Goal: Task Accomplishment & Management: Use online tool/utility

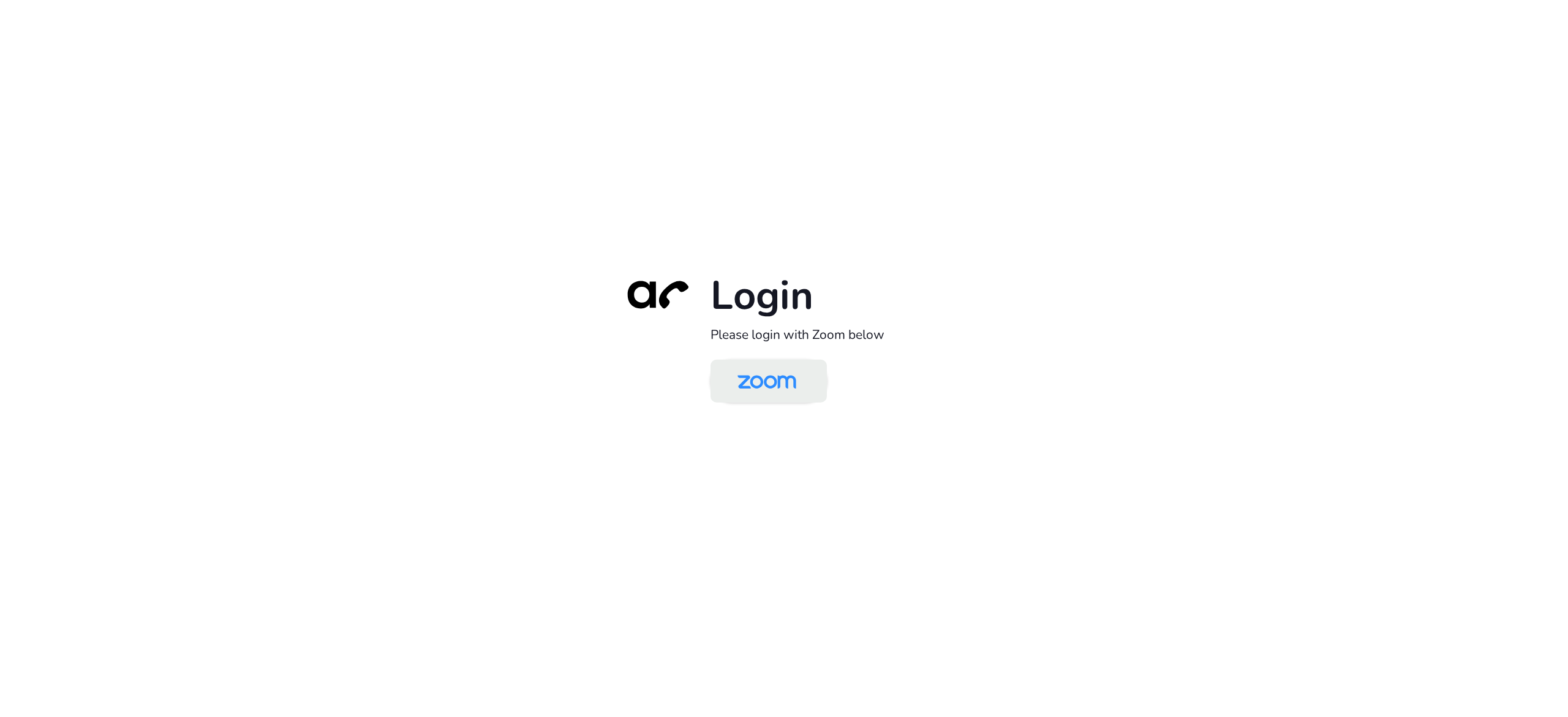
click at [758, 382] on img at bounding box center [767, 382] width 84 height 40
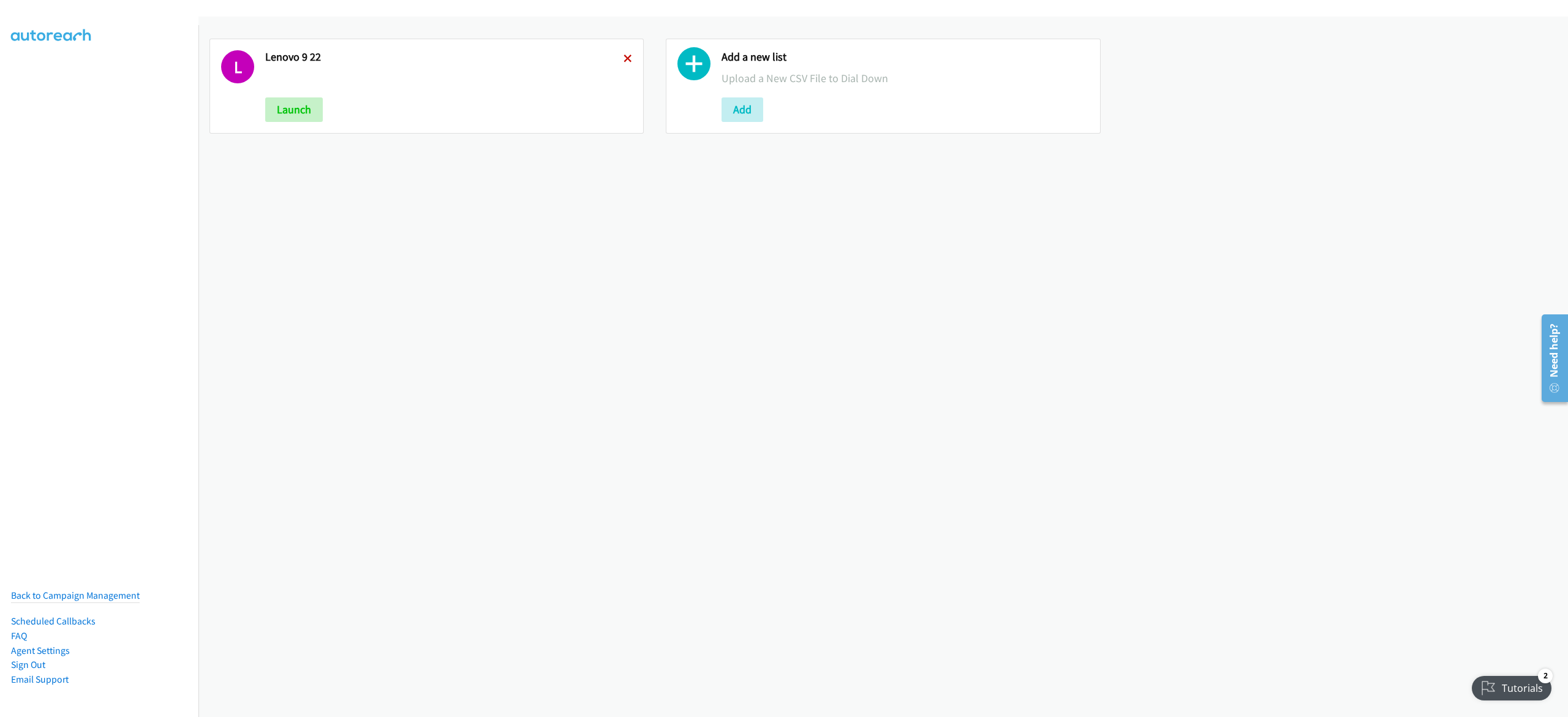
click at [625, 58] on icon at bounding box center [628, 59] width 9 height 9
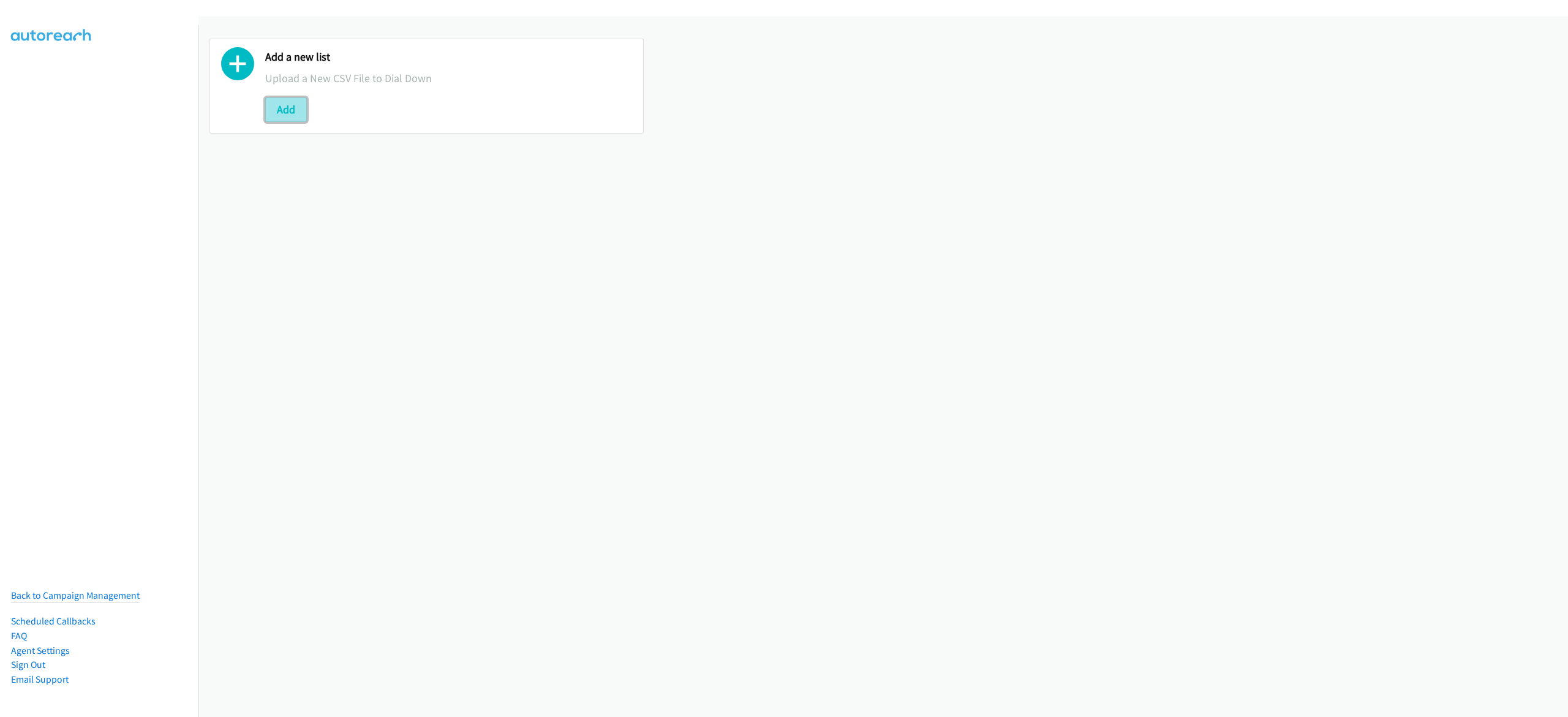
click at [293, 113] on button "Add" at bounding box center [286, 109] width 41 height 24
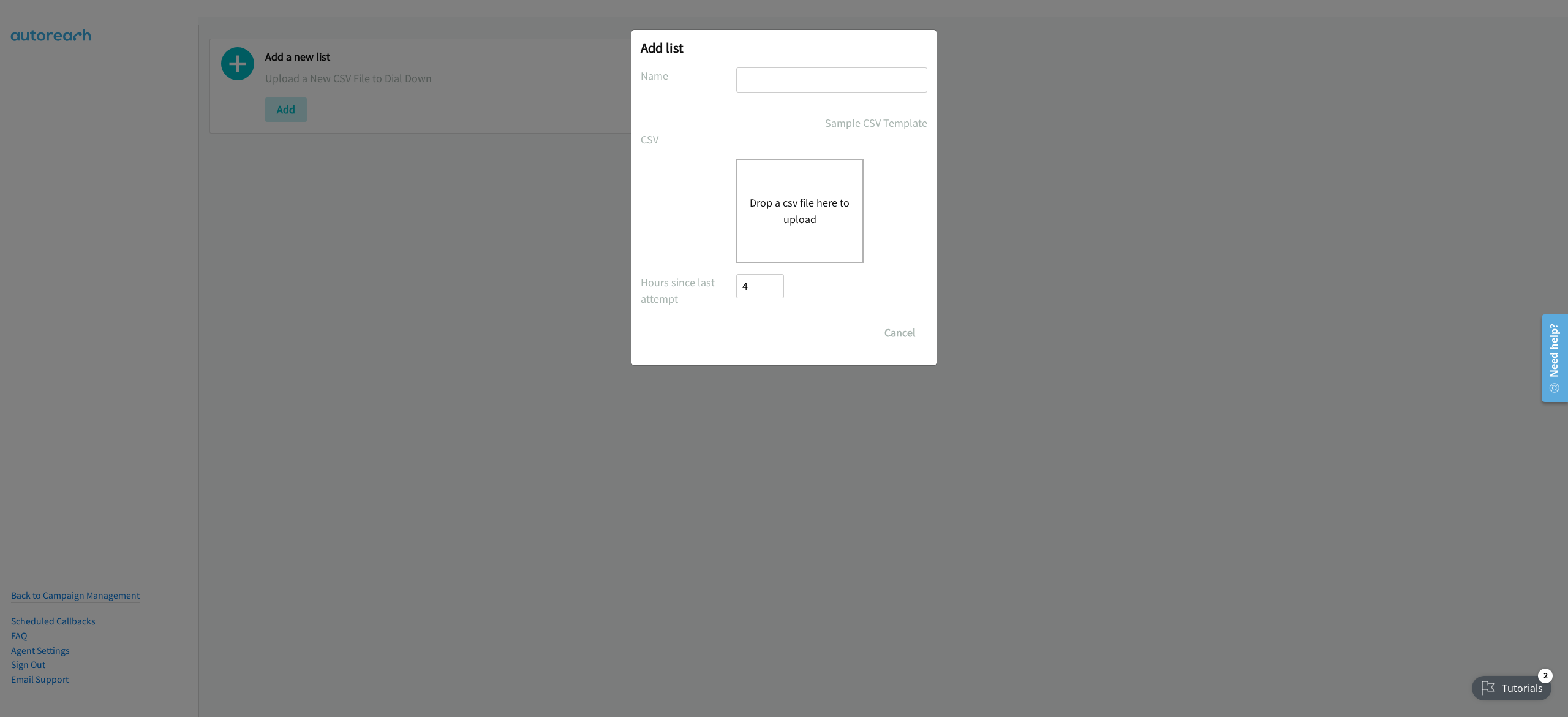
click at [761, 91] on input "text" at bounding box center [832, 79] width 191 height 25
type input "lenovo 9-23"
click at [783, 213] on button "Drop a csv file here to upload" at bounding box center [800, 211] width 101 height 33
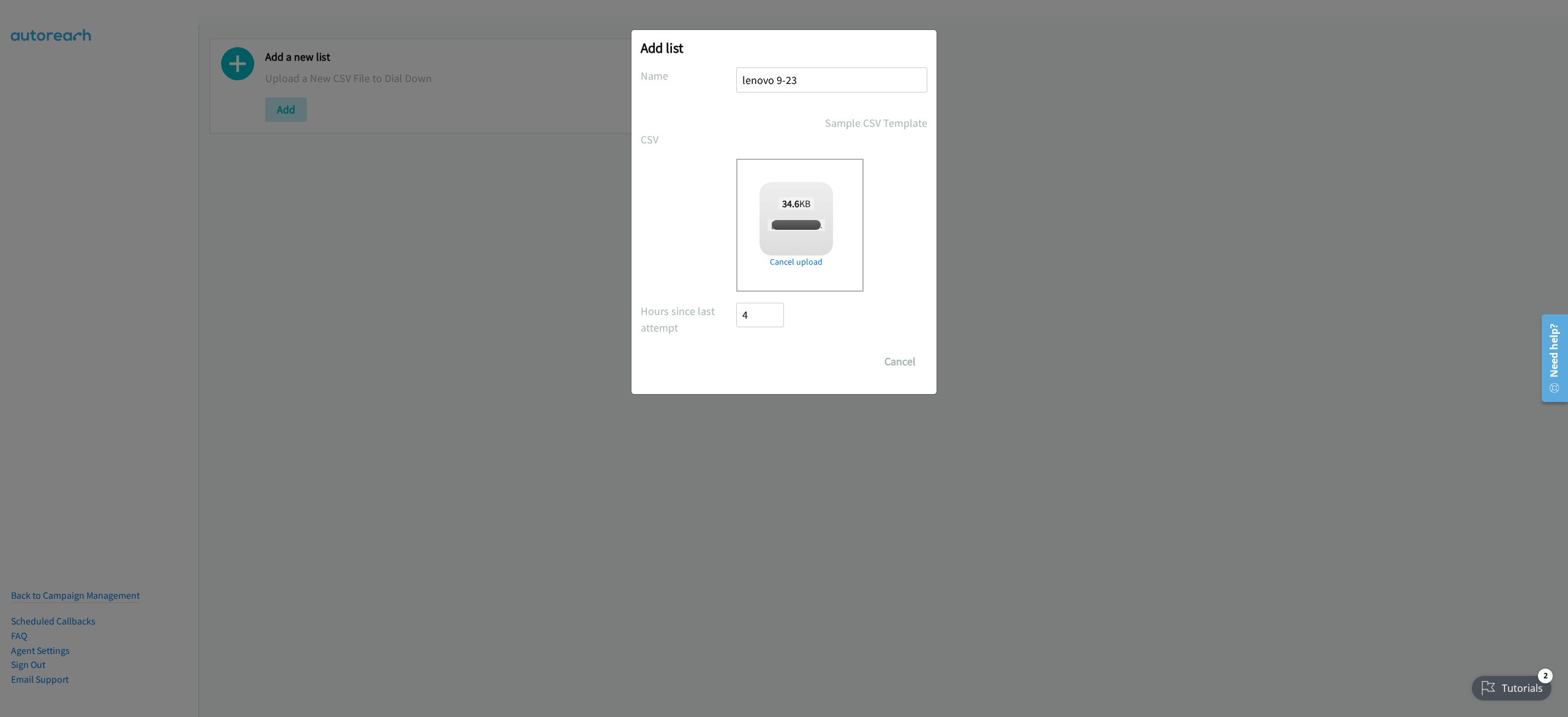
checkbox input "true"
click at [789, 357] on input "Save List" at bounding box center [769, 361] width 64 height 24
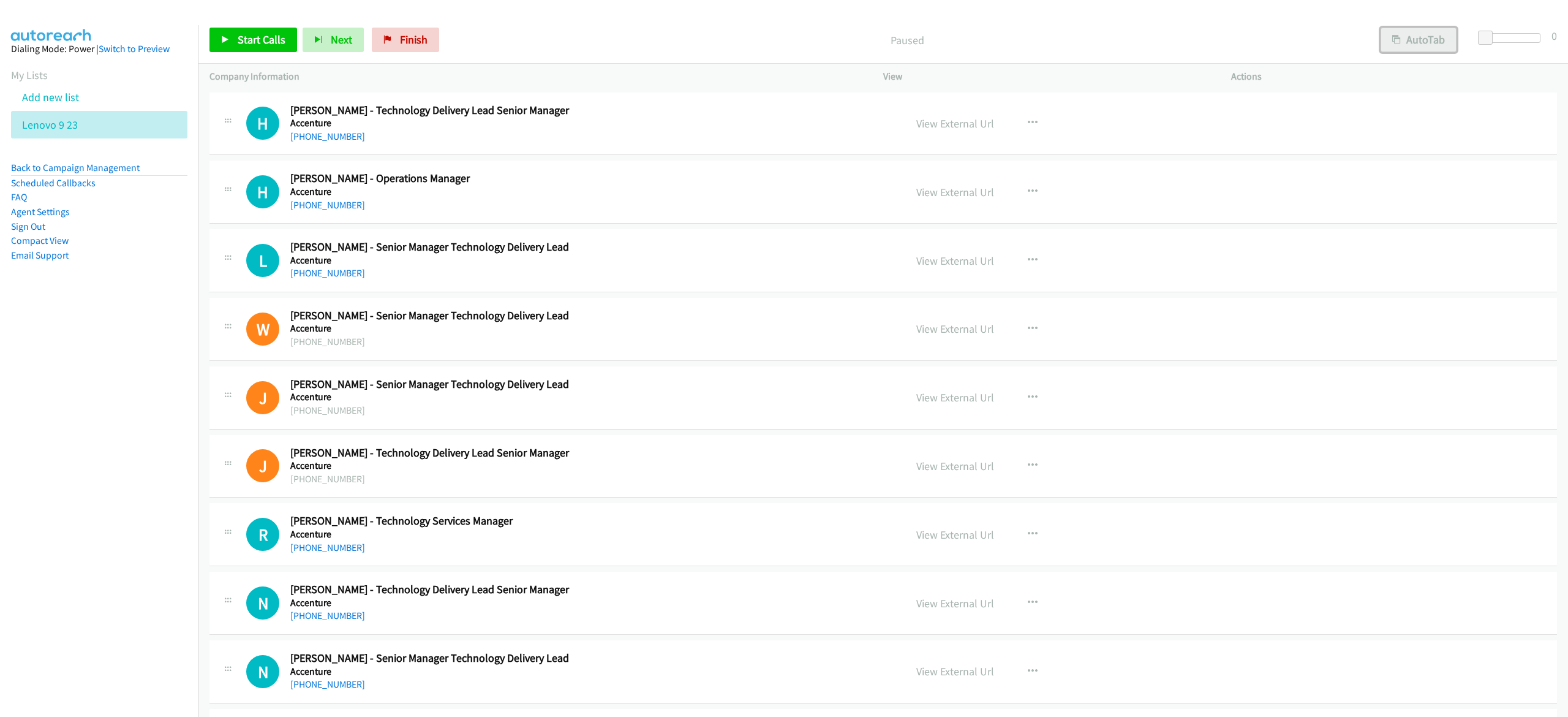
click at [1425, 39] on button "AutoTab" at bounding box center [1419, 40] width 76 height 24
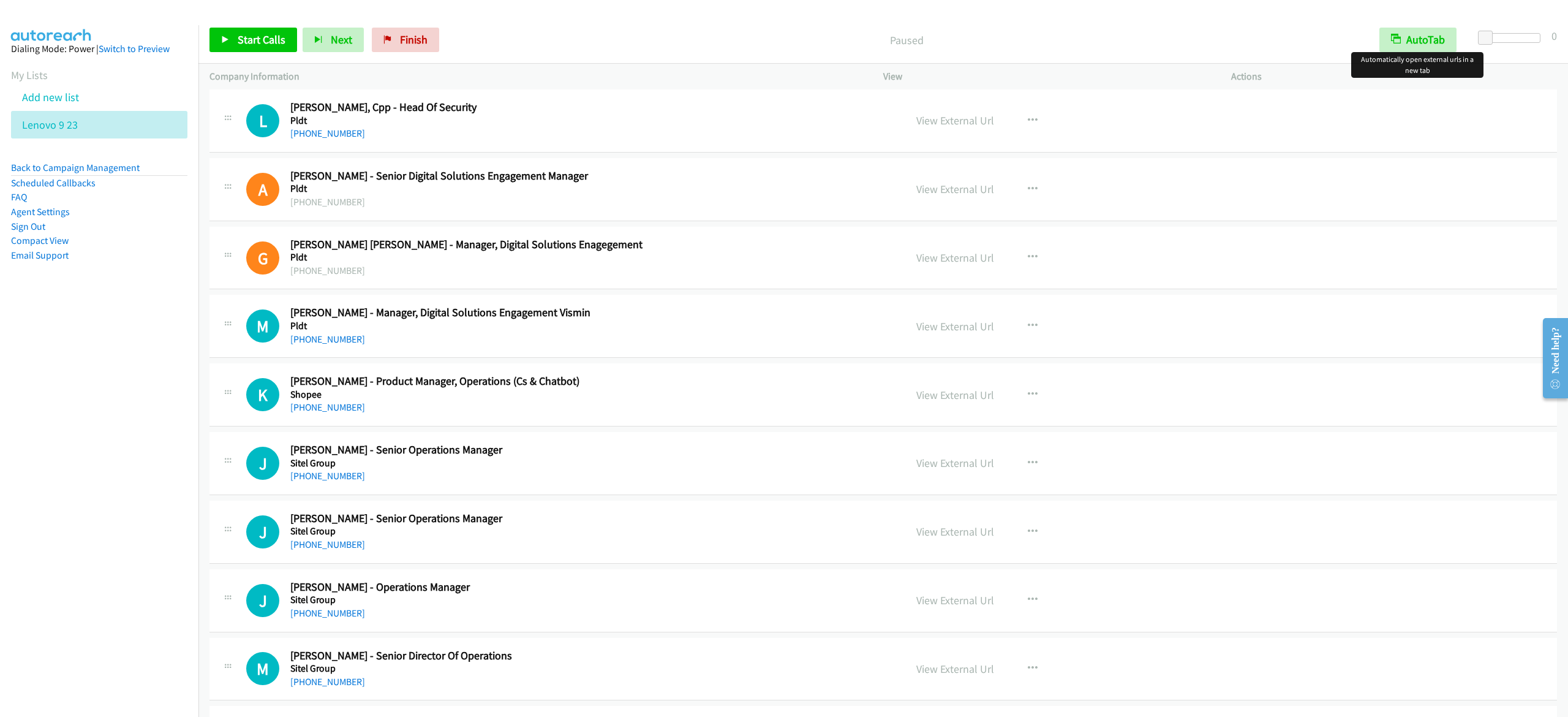
scroll to position [10739, 0]
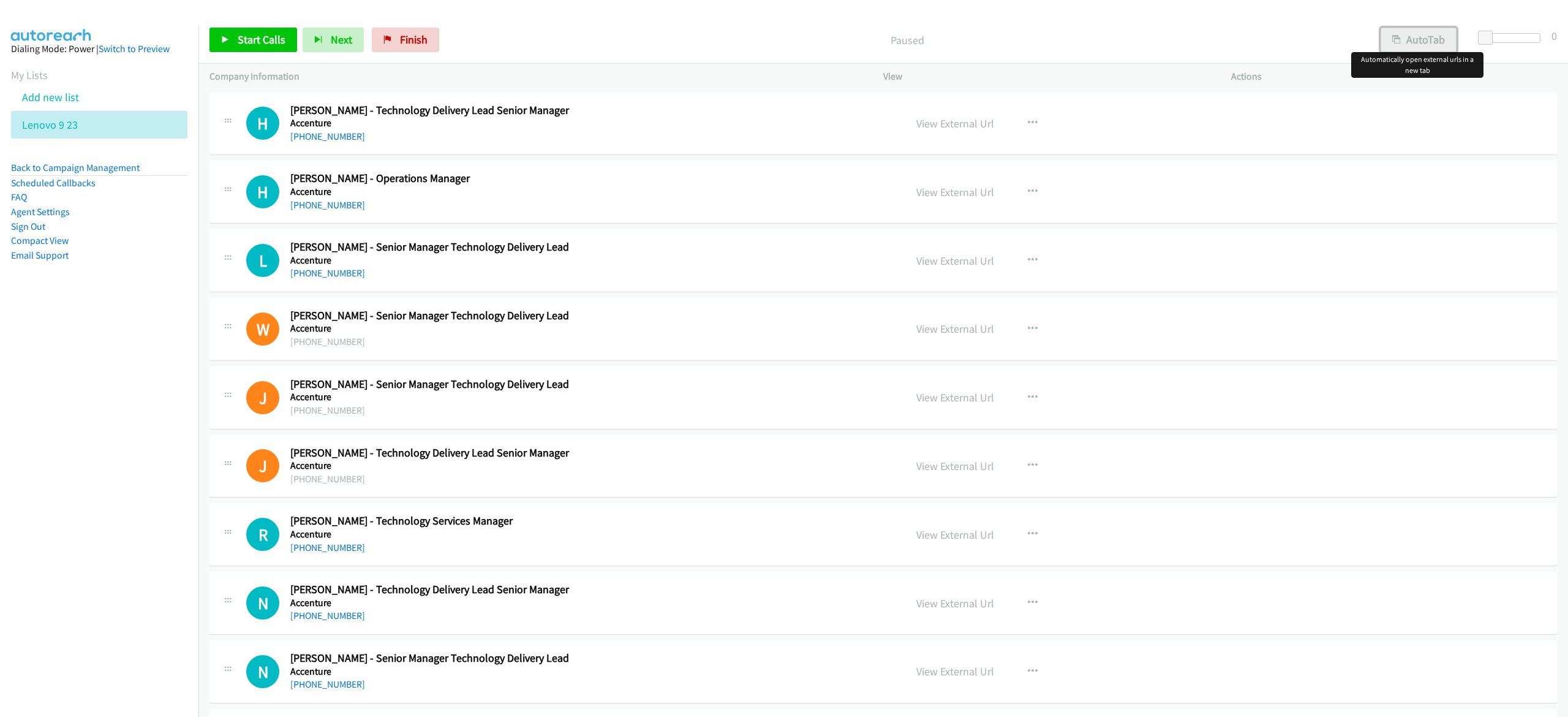
click at [1436, 41] on button "AutoTab" at bounding box center [1419, 40] width 76 height 24
click at [236, 33] on link "Start Calls" at bounding box center [253, 40] width 88 height 24
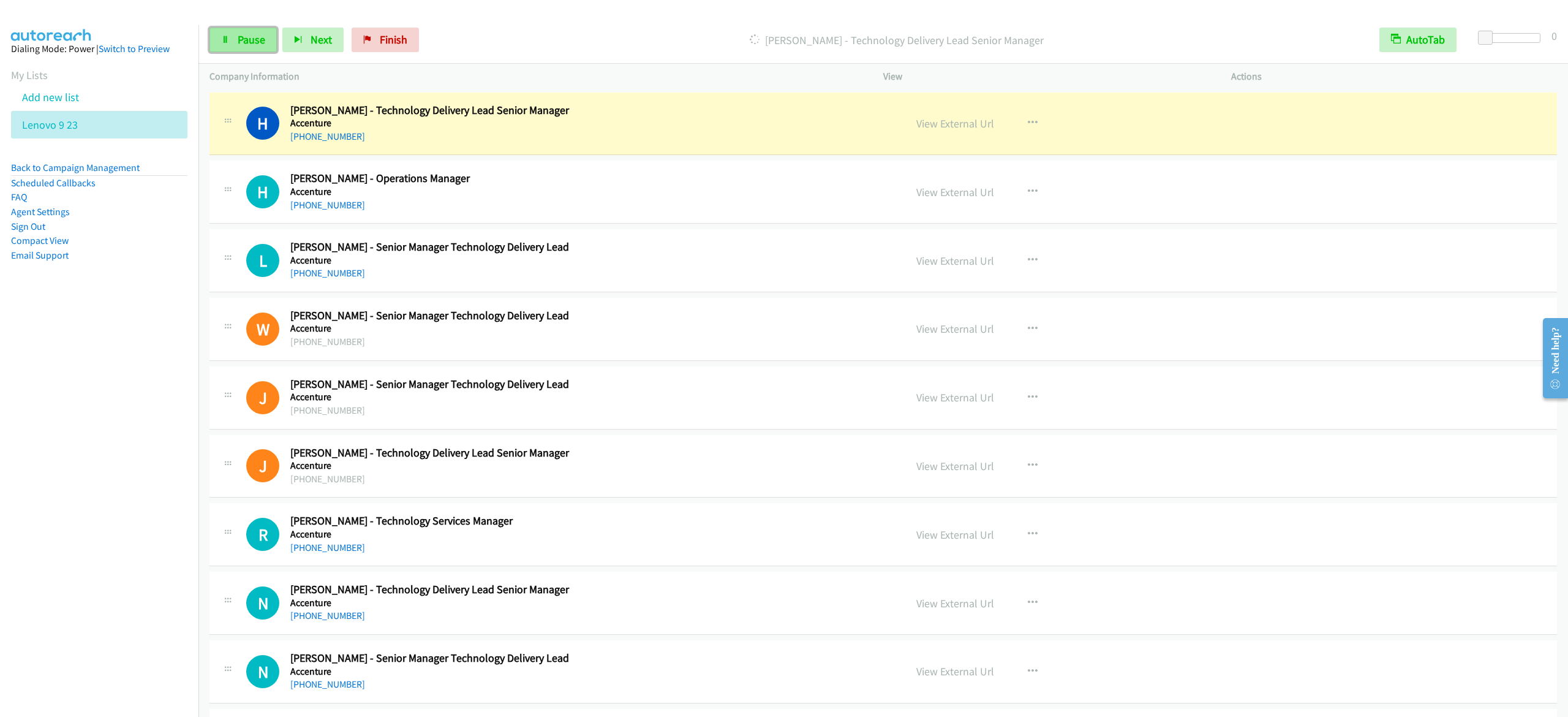
click at [260, 44] on span "Pause" at bounding box center [251, 39] width 28 height 14
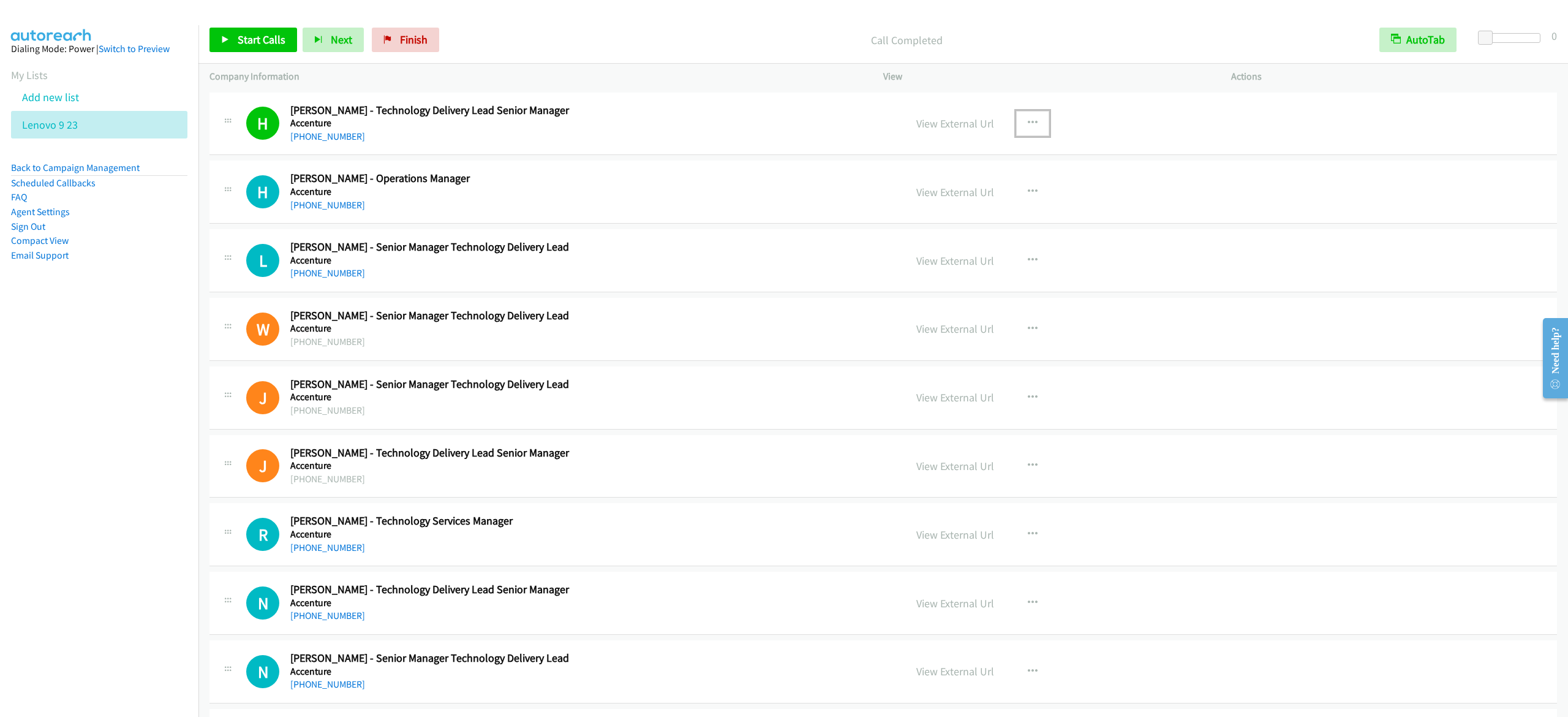
click at [1017, 123] on button "button" at bounding box center [1033, 123] width 33 height 24
click at [992, 207] on link "Start Calls Here" at bounding box center [967, 204] width 163 height 24
click at [253, 29] on link "Start Calls" at bounding box center [253, 40] width 88 height 24
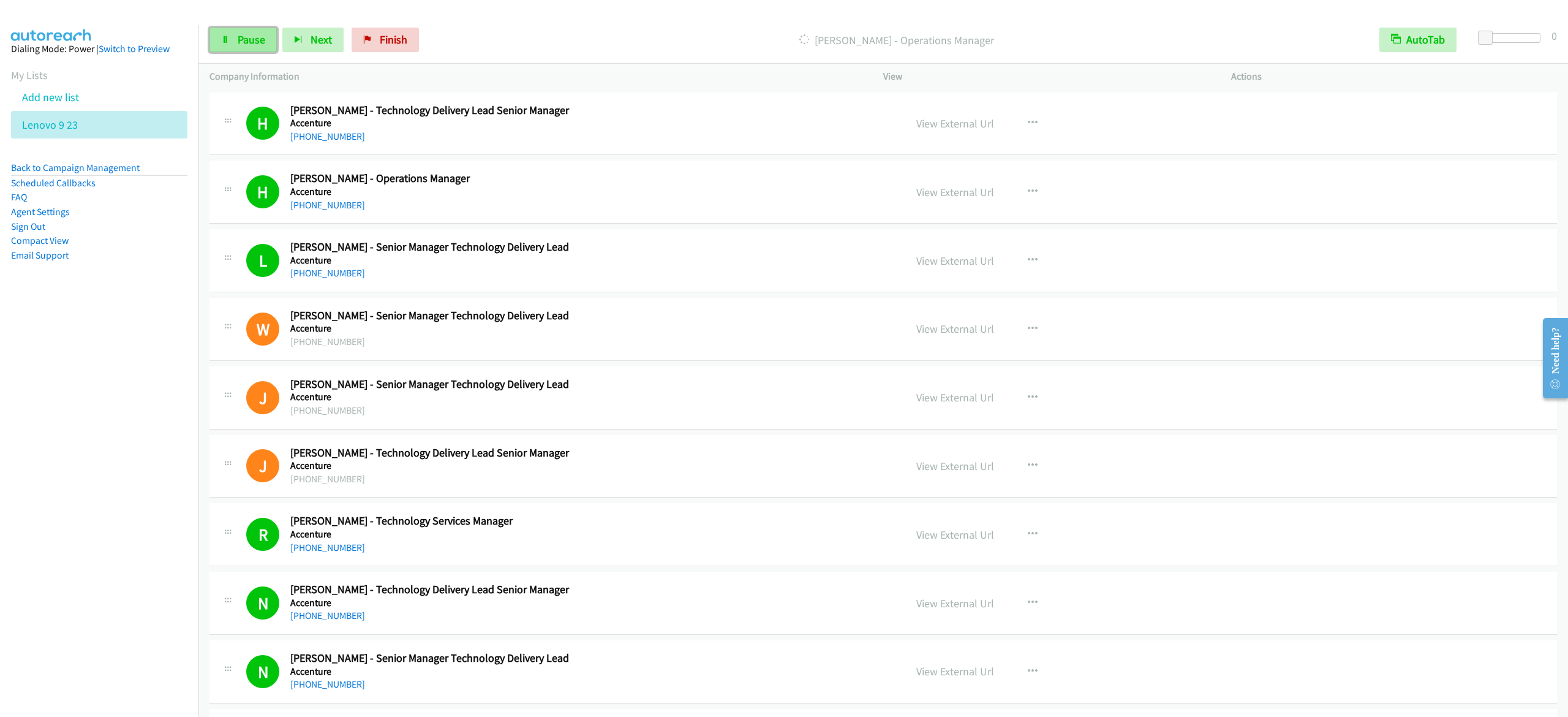
click at [251, 41] on span "Pause" at bounding box center [251, 39] width 28 height 14
click at [283, 41] on span "Start Calls" at bounding box center [261, 39] width 48 height 14
click at [265, 36] on span "Pause" at bounding box center [251, 39] width 28 height 14
drag, startPoint x: 226, startPoint y: 36, endPoint x: 236, endPoint y: 36, distance: 10.0
click at [226, 36] on icon at bounding box center [226, 41] width 9 height 9
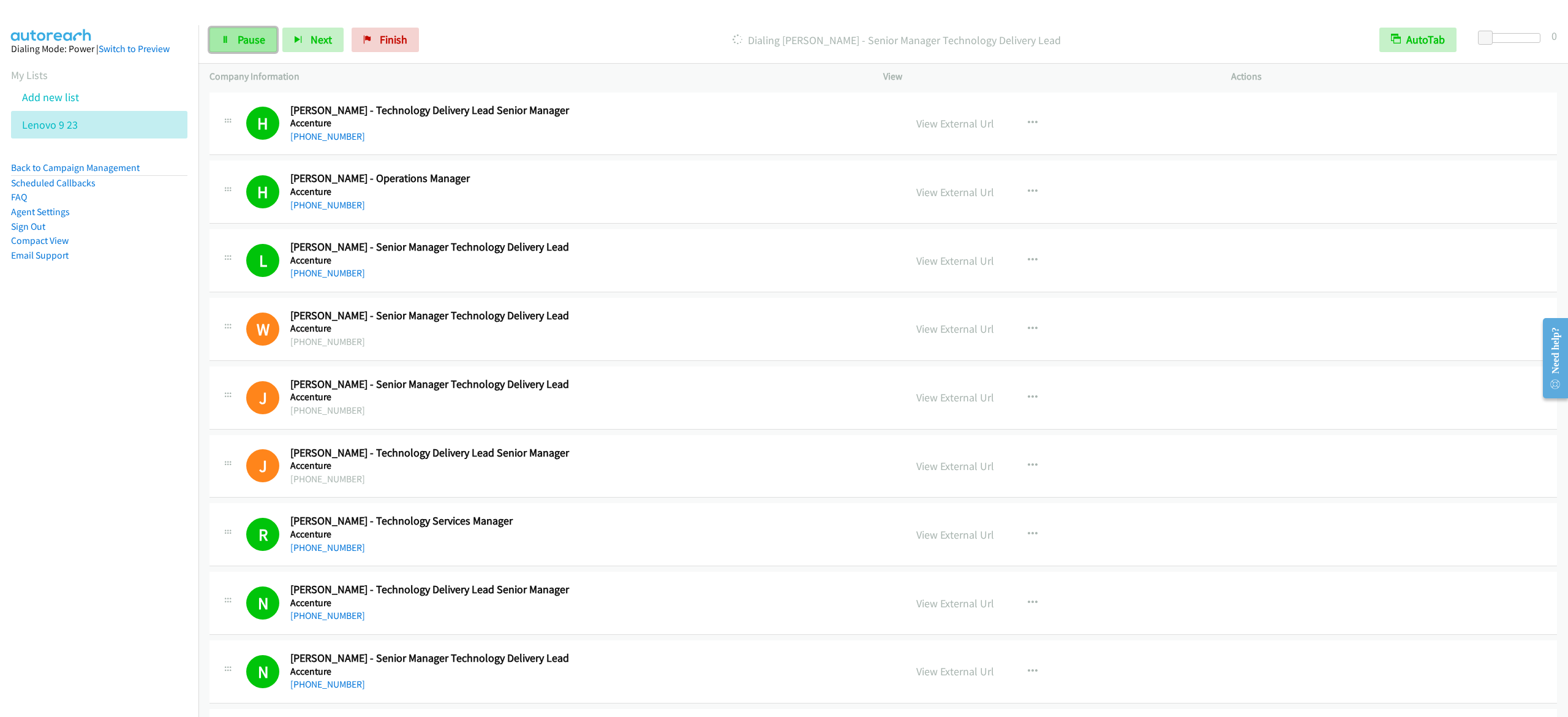
click at [233, 33] on link "Pause" at bounding box center [243, 40] width 67 height 24
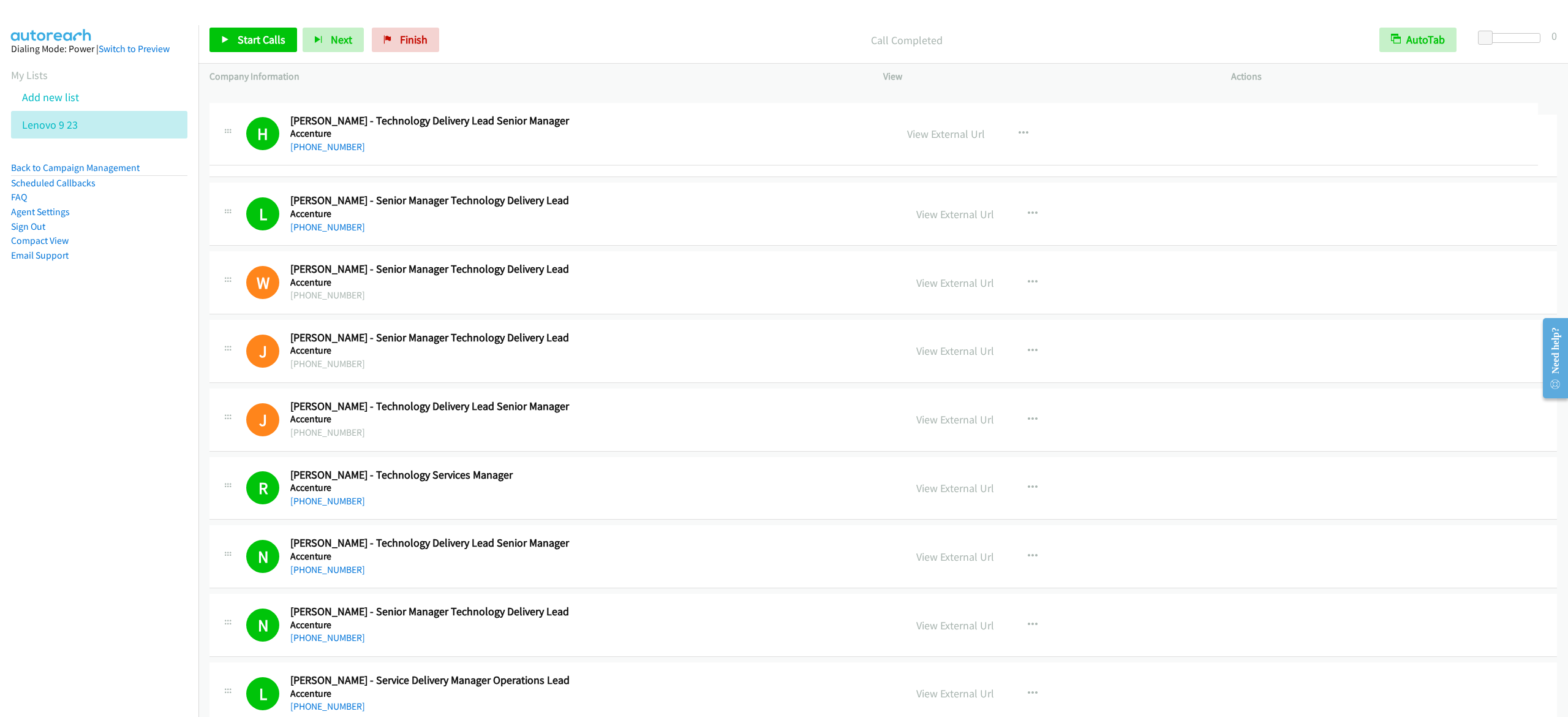
drag, startPoint x: 212, startPoint y: 99, endPoint x: 216, endPoint y: 110, distance: 11.7
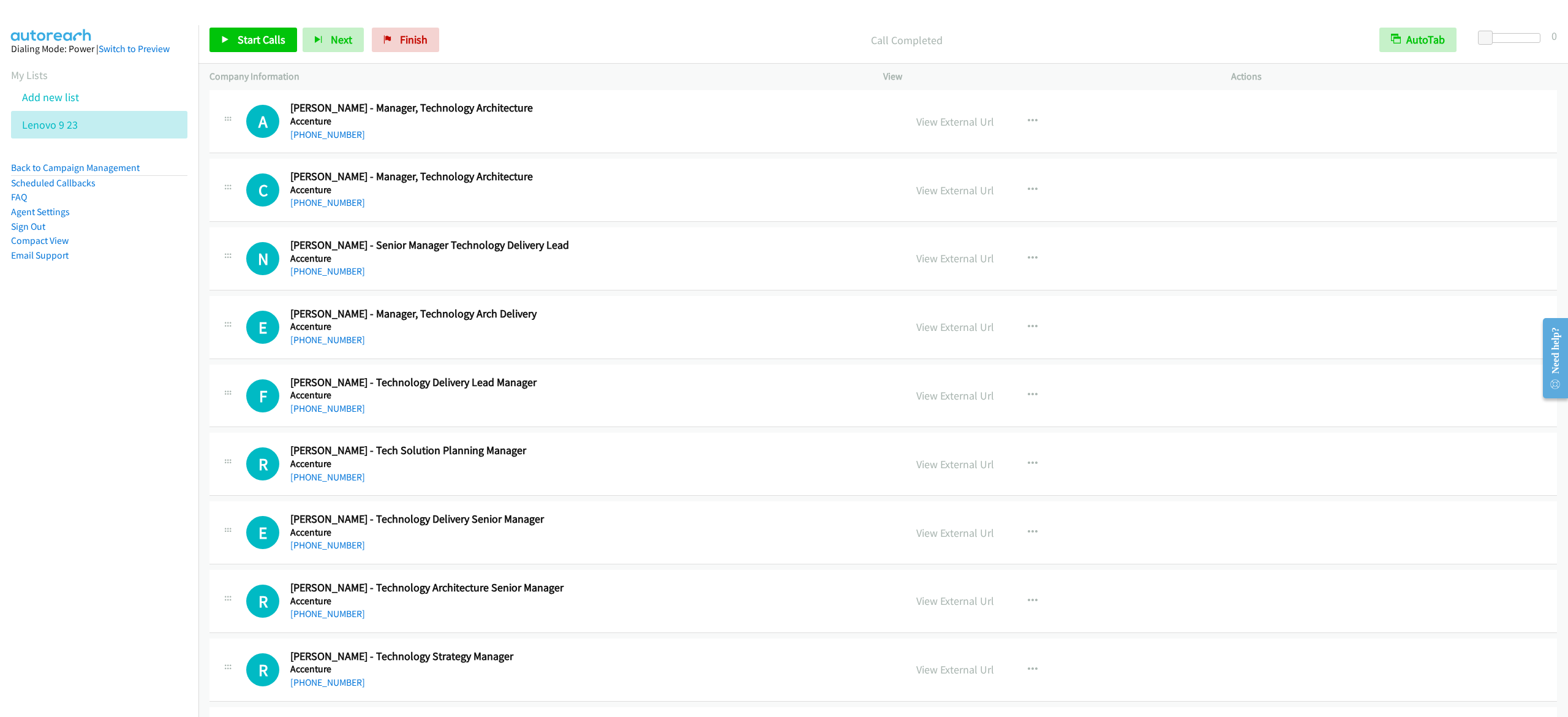
scroll to position [8091, 0]
click at [229, 41] on icon at bounding box center [226, 41] width 9 height 9
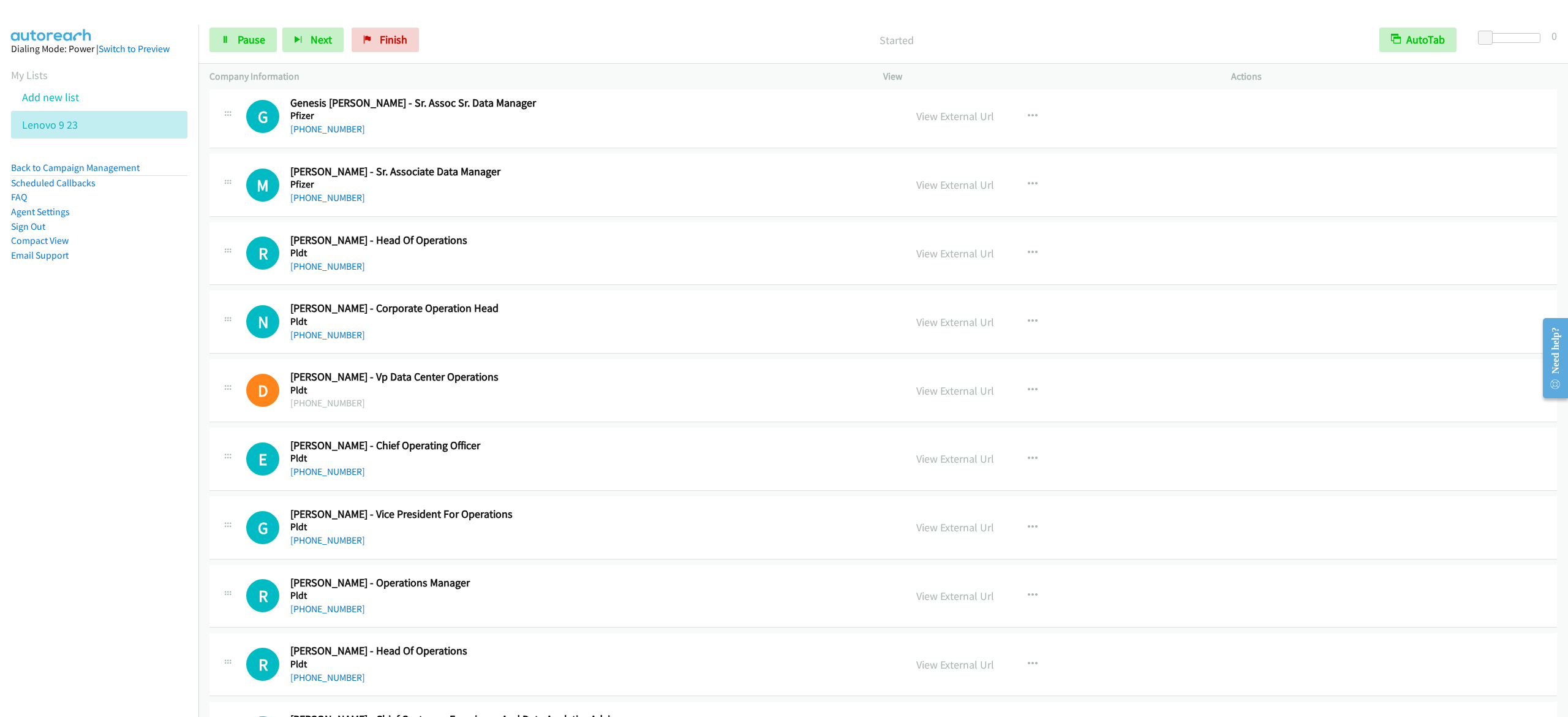
scroll to position [9807, 0]
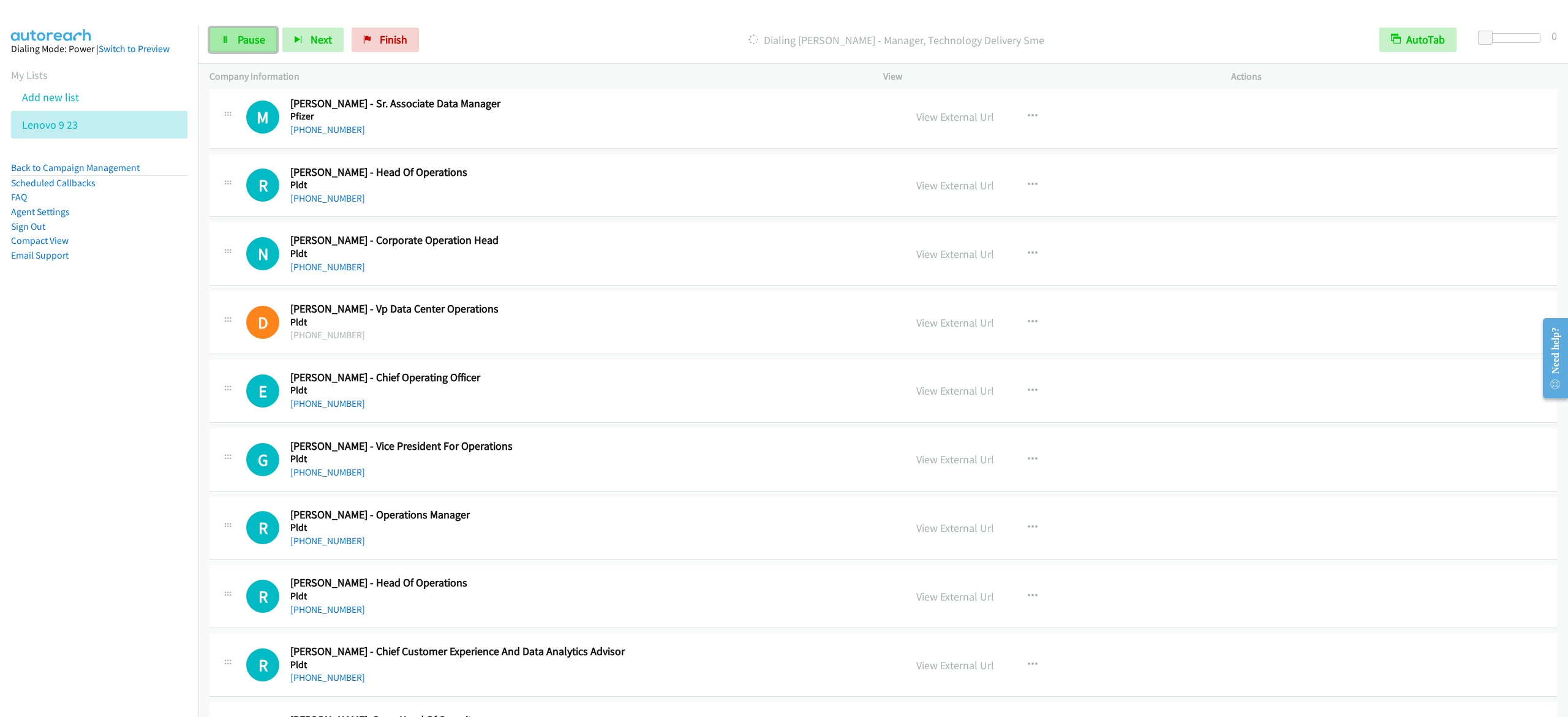
click at [238, 44] on span "Pause" at bounding box center [251, 39] width 28 height 14
click at [267, 39] on span "Start Calls" at bounding box center [261, 39] width 48 height 14
click at [231, 46] on link "Pause" at bounding box center [243, 40] width 67 height 24
click at [262, 36] on span "Start Calls" at bounding box center [261, 39] width 48 height 14
click at [257, 39] on span "Pause" at bounding box center [251, 39] width 28 height 14
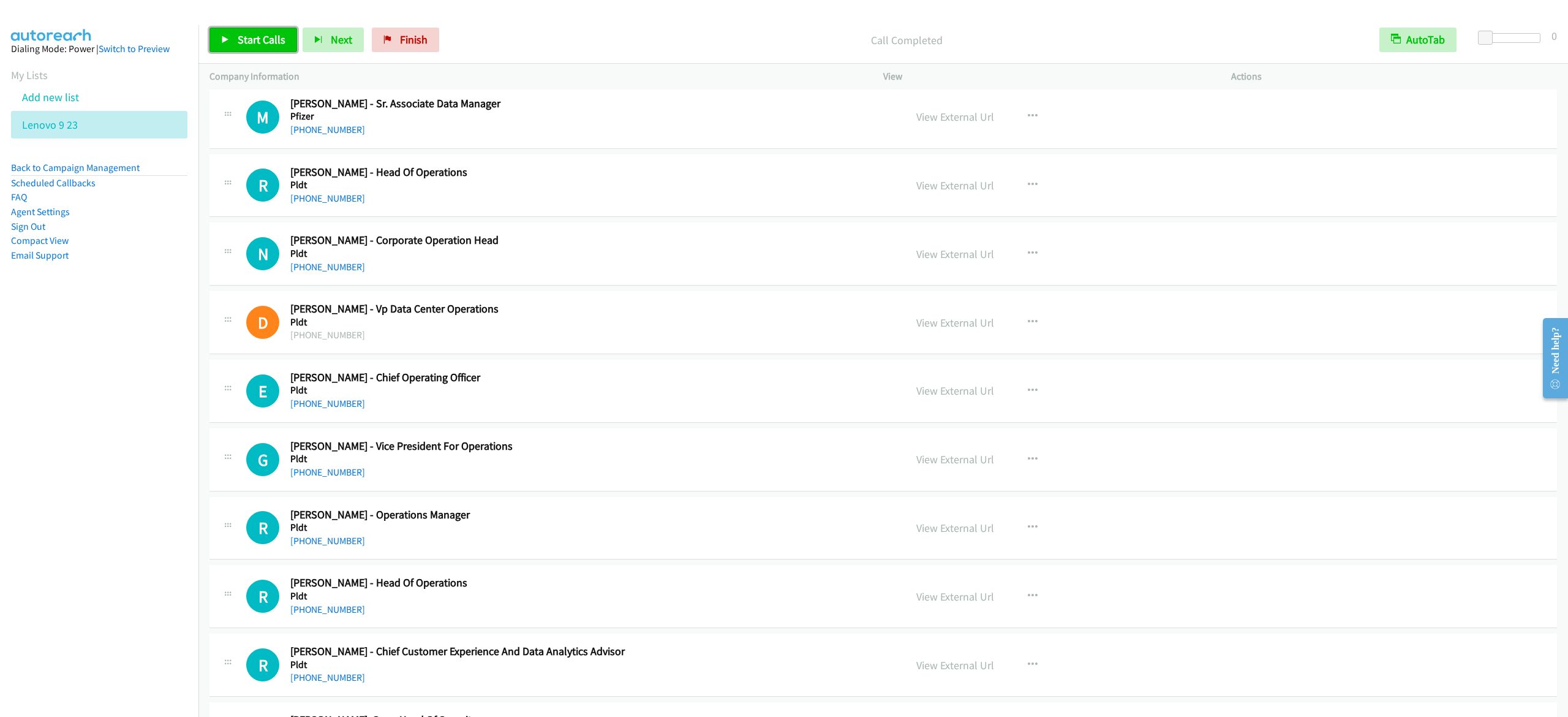
click at [261, 39] on span "Start Calls" at bounding box center [261, 39] width 48 height 14
click at [257, 43] on span "Pause" at bounding box center [251, 39] width 28 height 14
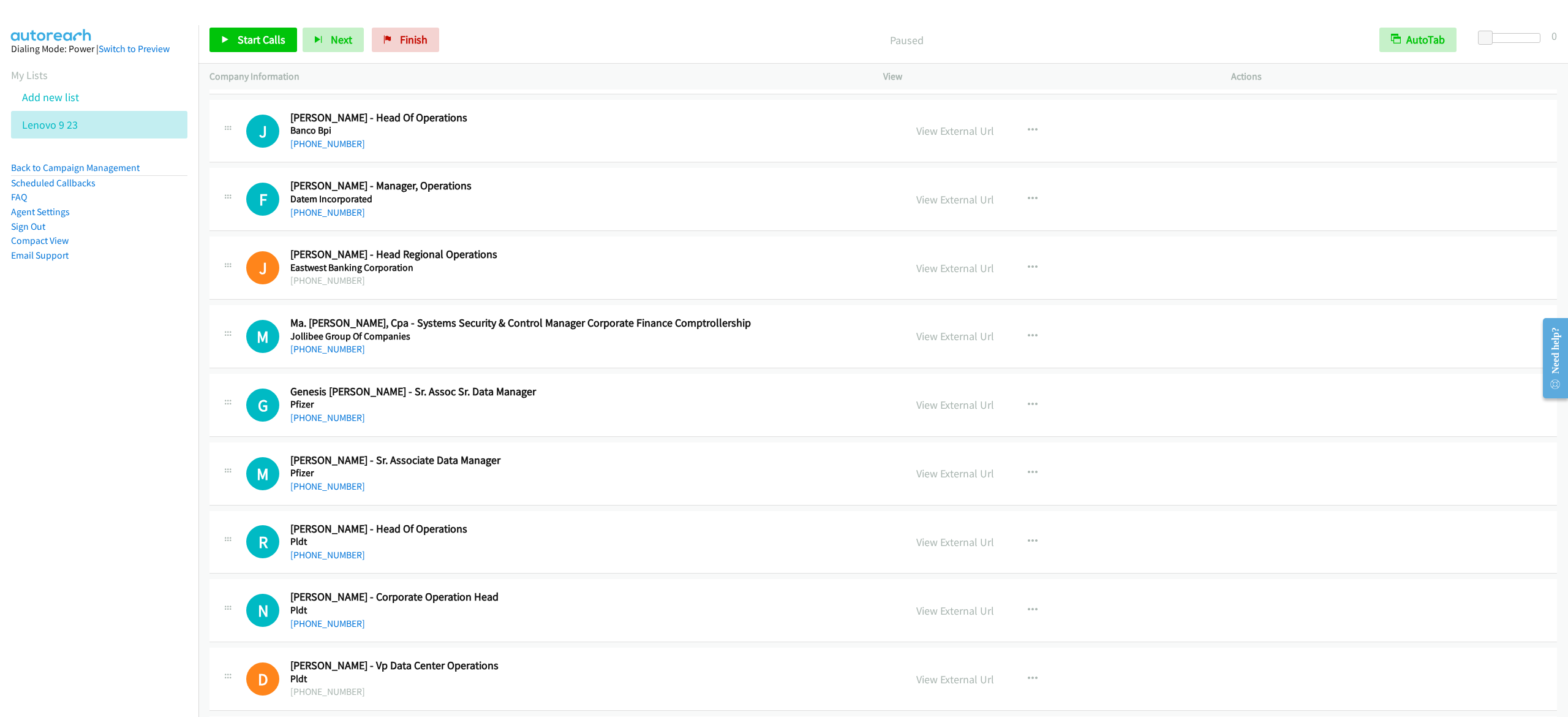
scroll to position [9145, 0]
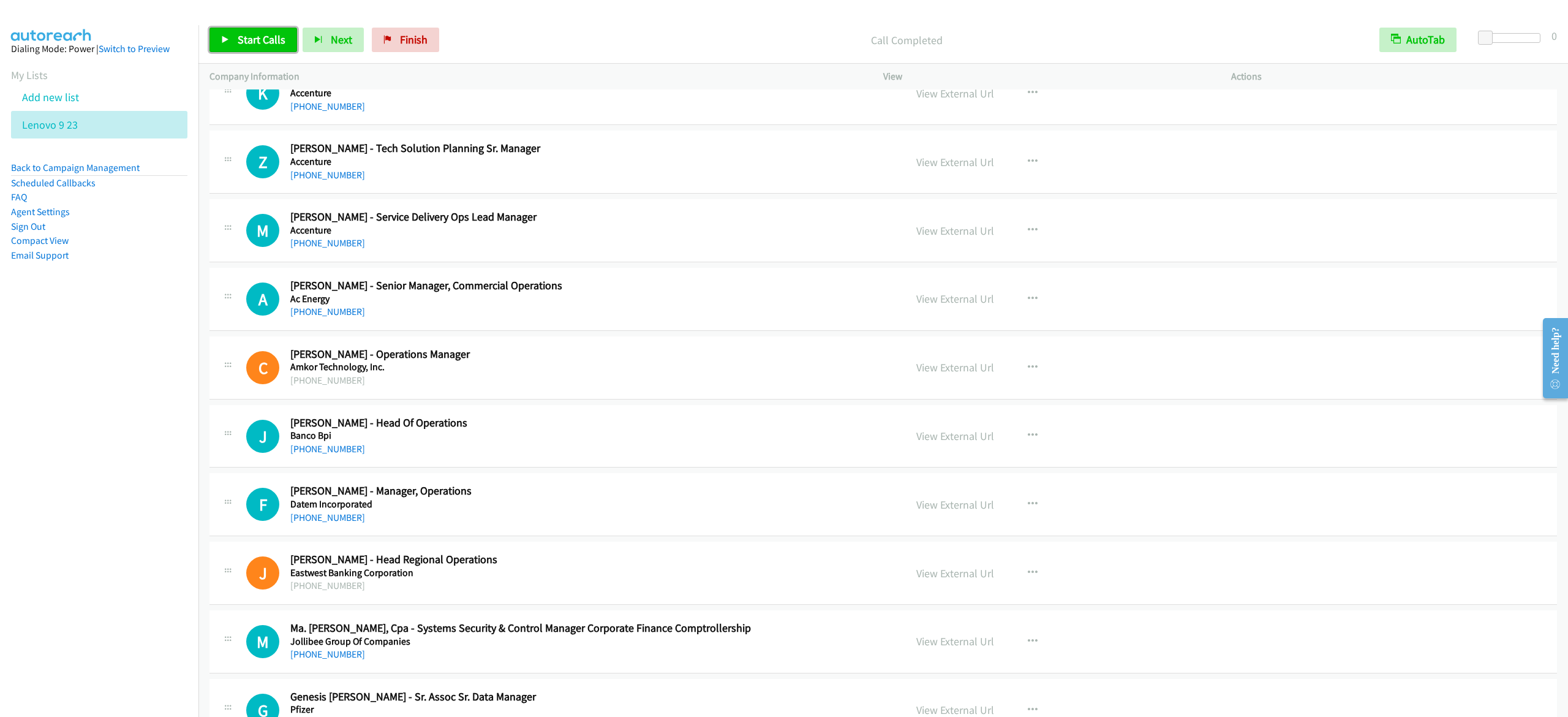
click at [251, 41] on span "Start Calls" at bounding box center [261, 39] width 48 height 14
click at [253, 46] on link "Pause" at bounding box center [243, 40] width 67 height 24
click at [275, 34] on span "Start Calls" at bounding box center [261, 39] width 48 height 14
click at [251, 41] on span "Pause" at bounding box center [251, 39] width 28 height 14
click at [275, 36] on span "Start Calls" at bounding box center [261, 39] width 48 height 14
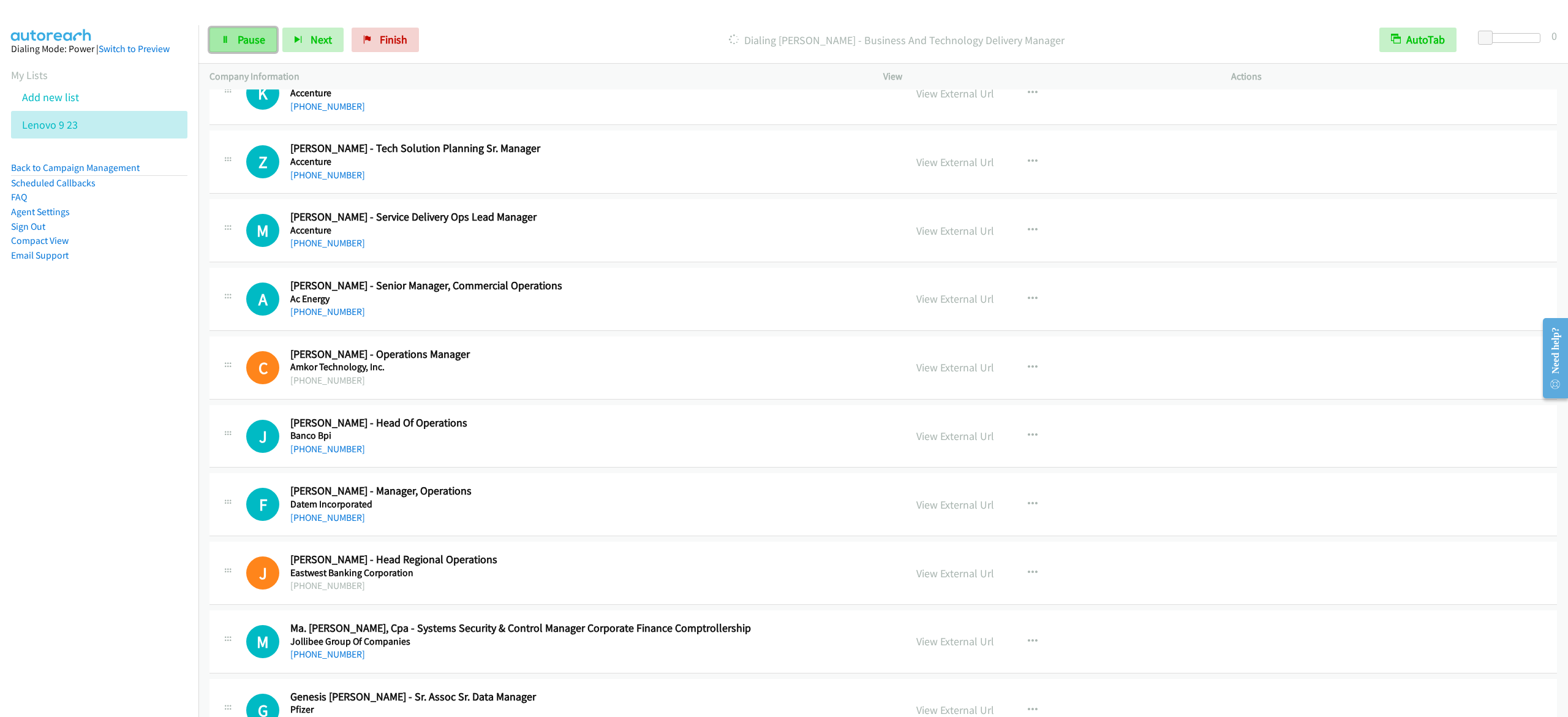
click at [229, 39] on icon at bounding box center [226, 41] width 9 height 9
click at [280, 33] on span "Start Calls" at bounding box center [261, 39] width 48 height 14
click at [253, 44] on span "Pause" at bounding box center [251, 39] width 28 height 14
click at [275, 26] on div "Start Calls Pause Next Finish Call Completed AutoTab AutoTab 0" at bounding box center [883, 40] width 1370 height 47
click at [273, 32] on link "Start Calls" at bounding box center [253, 40] width 88 height 24
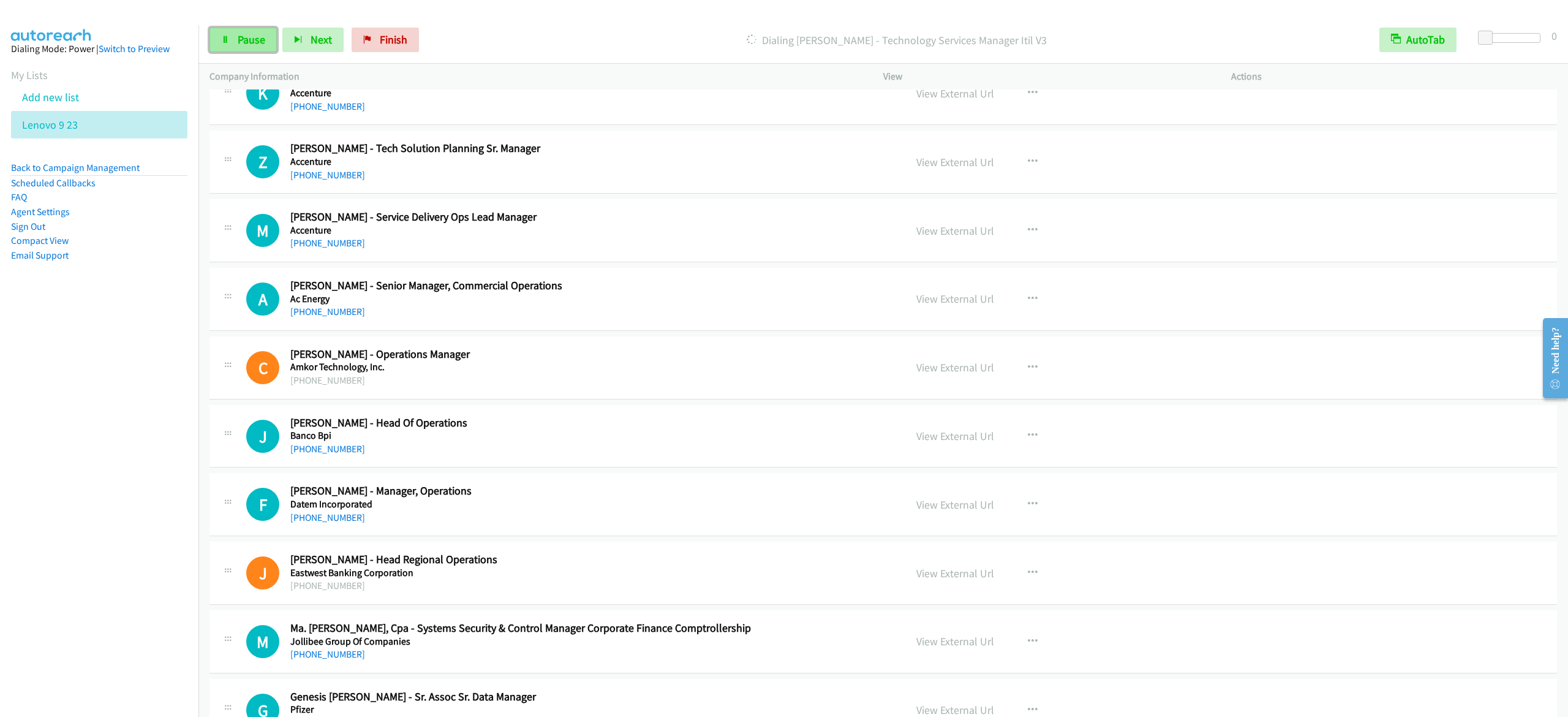
click at [253, 32] on link "Pause" at bounding box center [243, 40] width 67 height 24
click at [257, 32] on link "Start Calls" at bounding box center [253, 40] width 88 height 24
click at [260, 41] on span "Pause" at bounding box center [251, 39] width 28 height 14
click at [224, 36] on icon at bounding box center [226, 41] width 9 height 9
click at [228, 41] on icon at bounding box center [226, 41] width 9 height 9
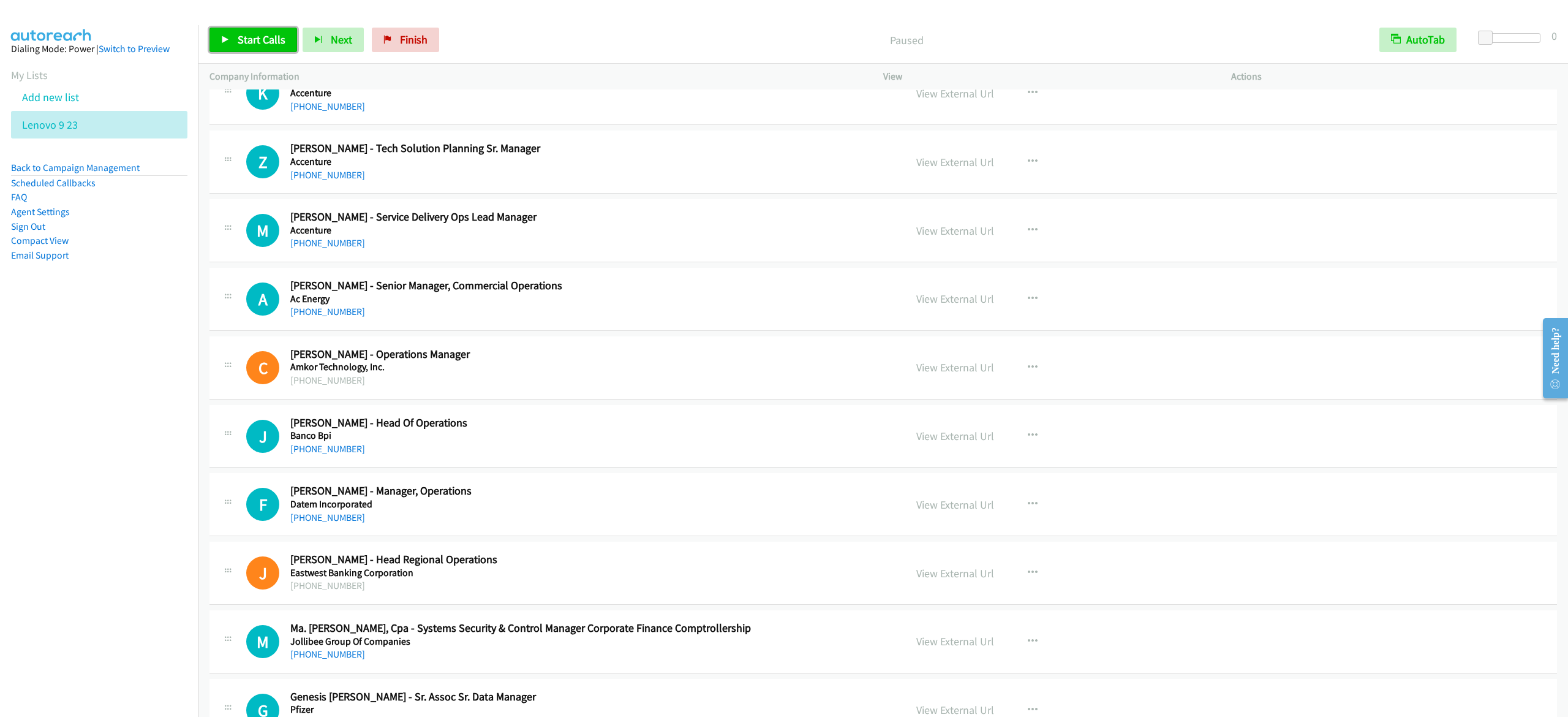
click at [236, 39] on link "Start Calls" at bounding box center [253, 40] width 88 height 24
click at [258, 39] on span "Pause" at bounding box center [251, 39] width 28 height 14
click at [246, 46] on span "Start Calls" at bounding box center [261, 39] width 48 height 14
click at [251, 41] on span "Pause" at bounding box center [251, 39] width 28 height 14
click at [256, 39] on span "Start Calls" at bounding box center [261, 39] width 48 height 14
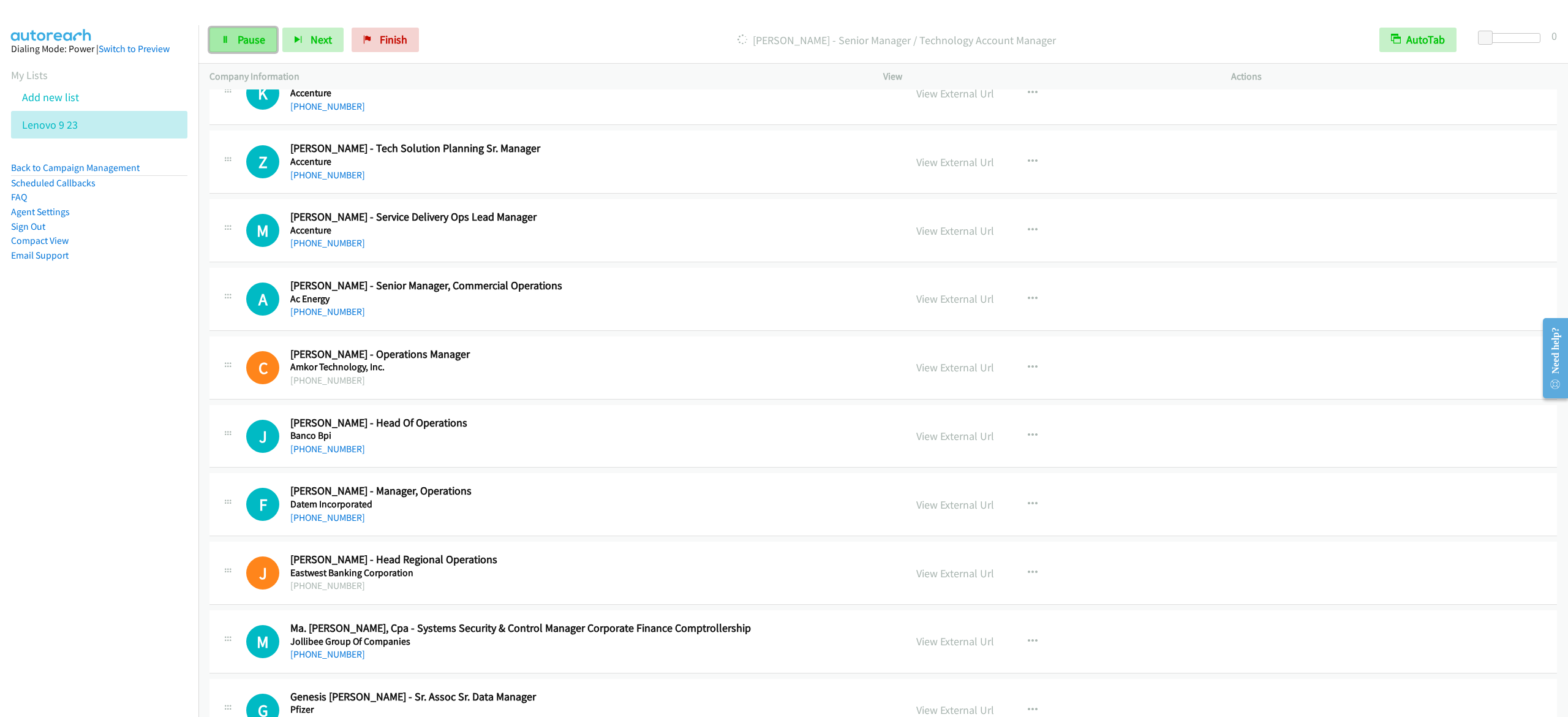
click at [241, 44] on span "Pause" at bounding box center [251, 39] width 28 height 14
click at [261, 41] on span "Start Calls" at bounding box center [261, 39] width 48 height 14
click at [255, 41] on span "Pause" at bounding box center [251, 39] width 28 height 14
click at [213, 43] on link "Start Calls" at bounding box center [253, 40] width 88 height 24
click at [248, 41] on span "Pause" at bounding box center [251, 39] width 28 height 14
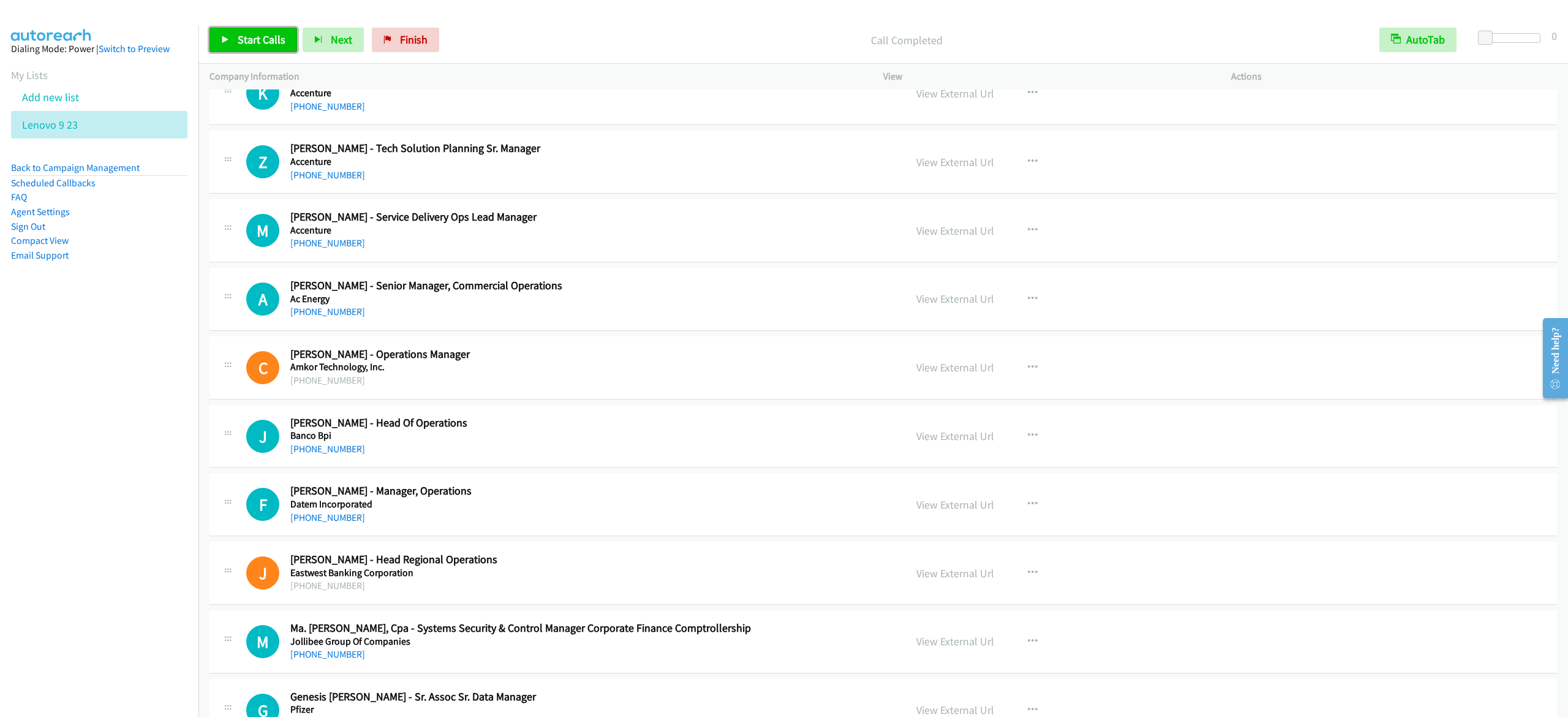
click at [253, 41] on span "Start Calls" at bounding box center [261, 39] width 48 height 14
click at [258, 38] on span "Pause" at bounding box center [251, 39] width 28 height 14
click at [284, 49] on link "Start Calls" at bounding box center [253, 40] width 88 height 24
click at [201, 46] on div "Start Calls Pause Next Finish Dialing Rex William Amiscaray - Technology Servic…" at bounding box center [883, 40] width 1370 height 47
click at [256, 41] on span "Pause" at bounding box center [251, 39] width 28 height 14
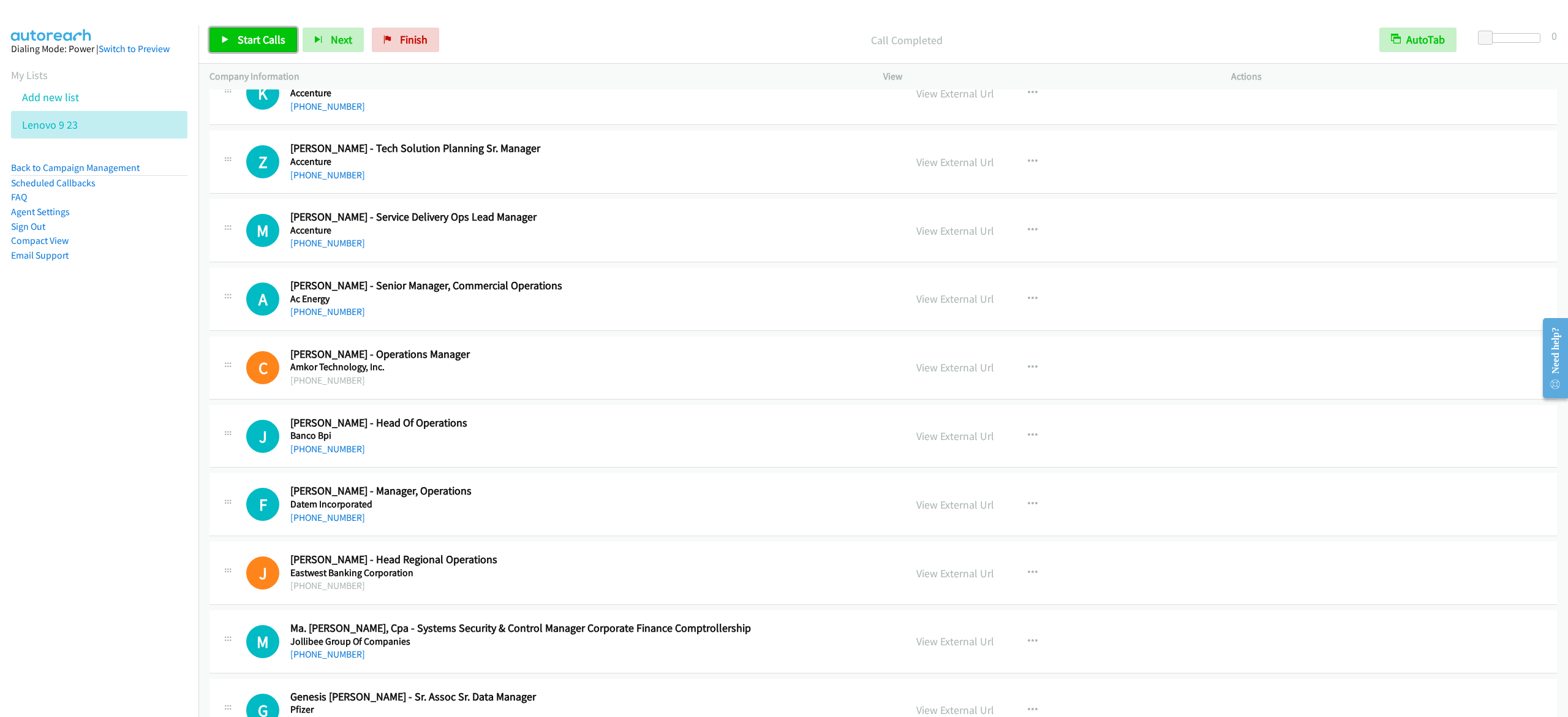
click at [270, 41] on span "Start Calls" at bounding box center [261, 39] width 48 height 14
click at [268, 32] on link "Pause" at bounding box center [243, 40] width 67 height 24
click at [263, 36] on span "Start Calls" at bounding box center [261, 39] width 48 height 14
click at [255, 41] on span "Pause" at bounding box center [251, 39] width 28 height 14
click at [275, 48] on link "Start Calls" at bounding box center [253, 40] width 88 height 24
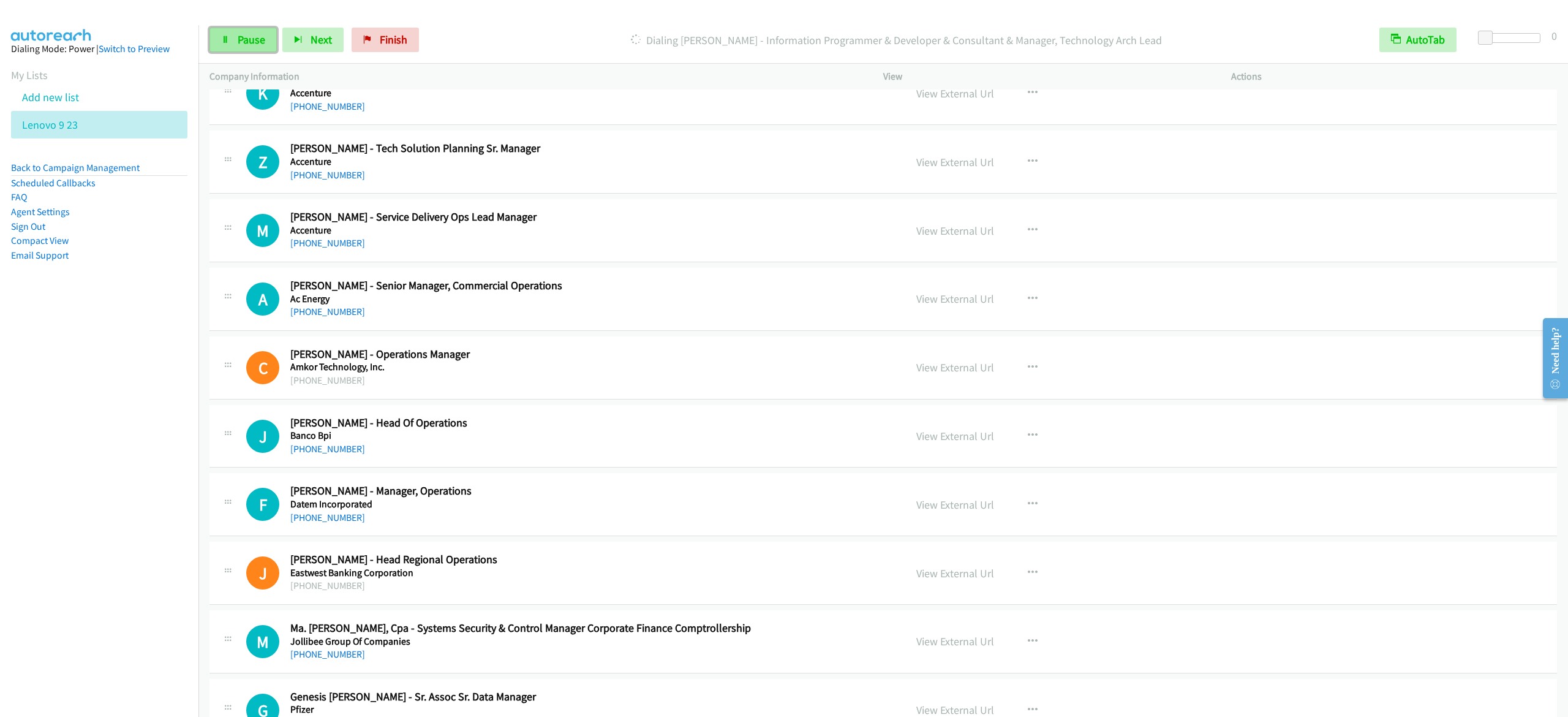
click at [253, 39] on span "Pause" at bounding box center [251, 39] width 28 height 14
